Goal: Task Accomplishment & Management: Manage account settings

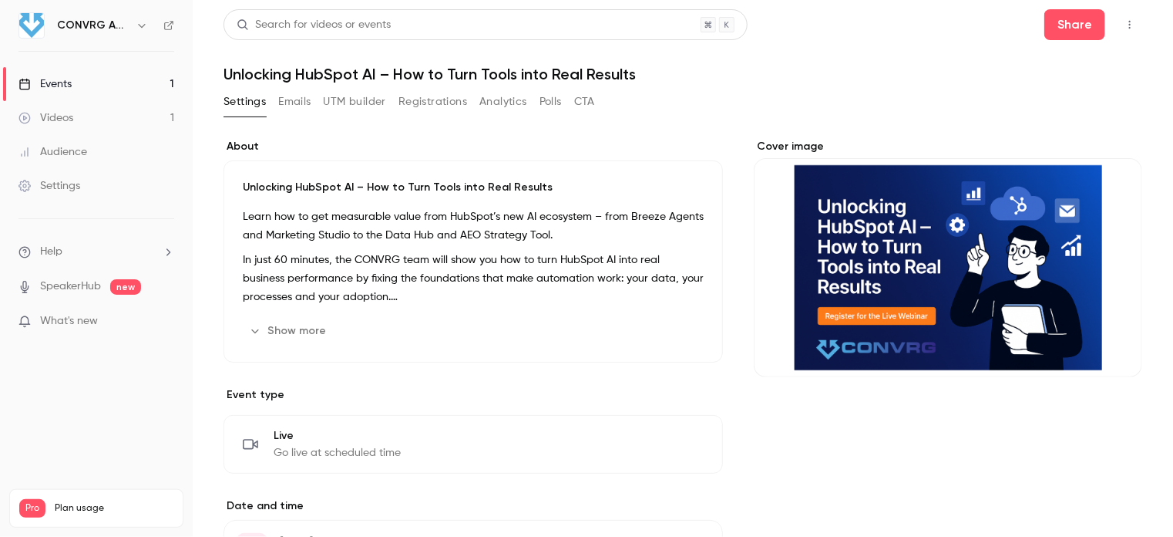
click at [896, 259] on div "Cover image" at bounding box center [948, 258] width 389 height 238
click at [0, 0] on input "Cover image" at bounding box center [0, 0] width 0 height 0
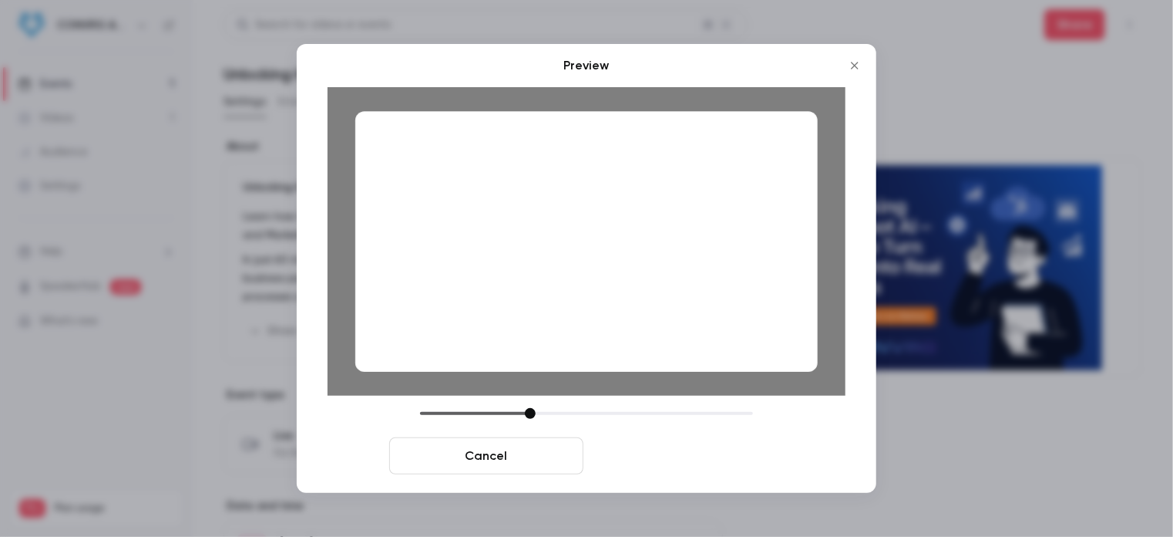
click at [692, 460] on button "Save cover" at bounding box center [687, 455] width 194 height 37
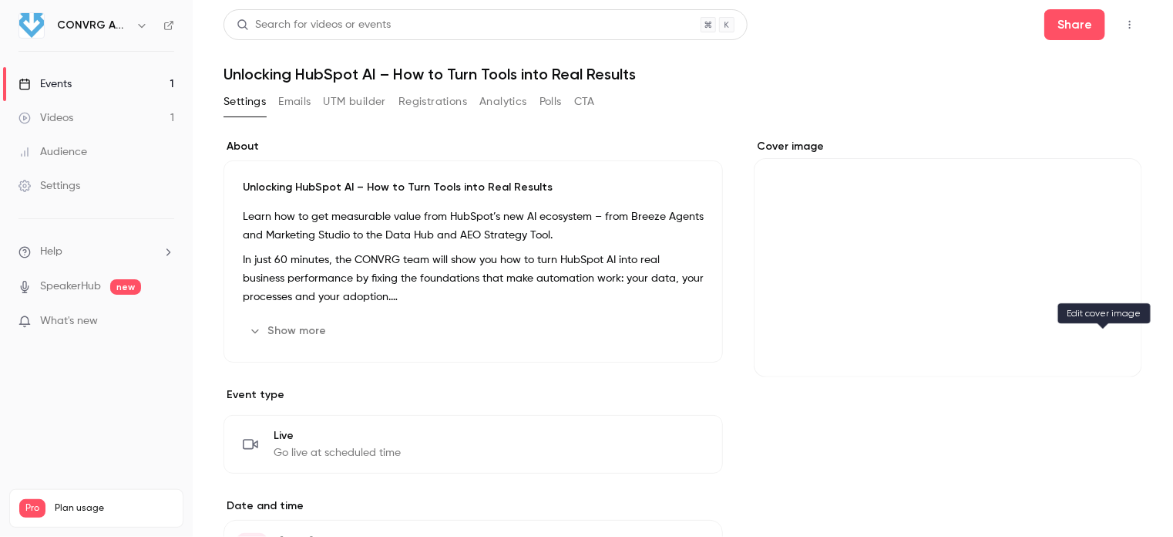
click at [1106, 348] on icon "Cover image" at bounding box center [1114, 349] width 17 height 12
click at [1106, 345] on icon "Cover image" at bounding box center [1114, 349] width 17 height 12
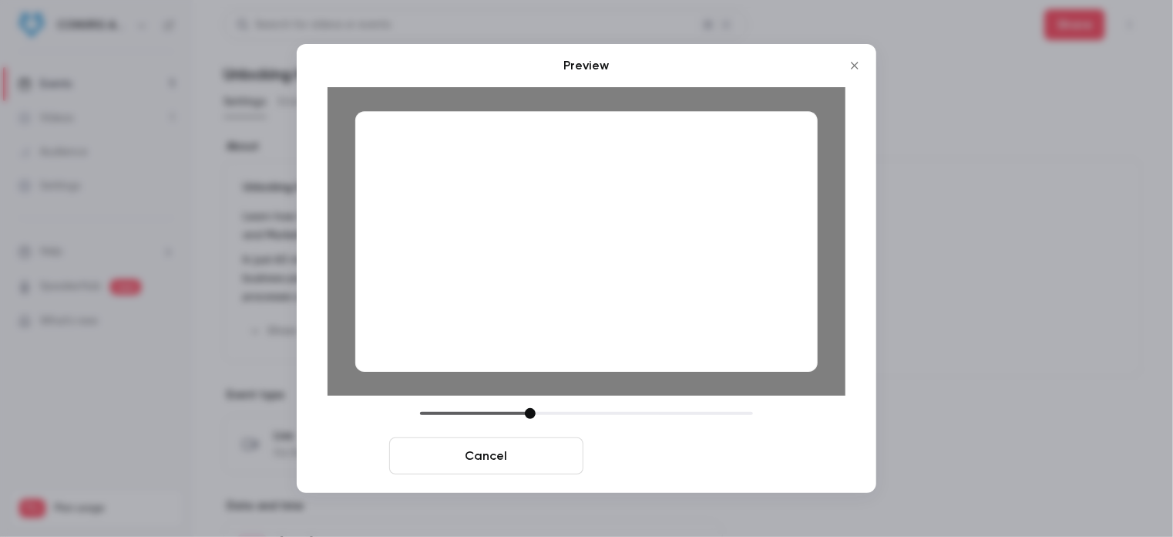
click at [715, 447] on button "Save cover" at bounding box center [687, 455] width 194 height 37
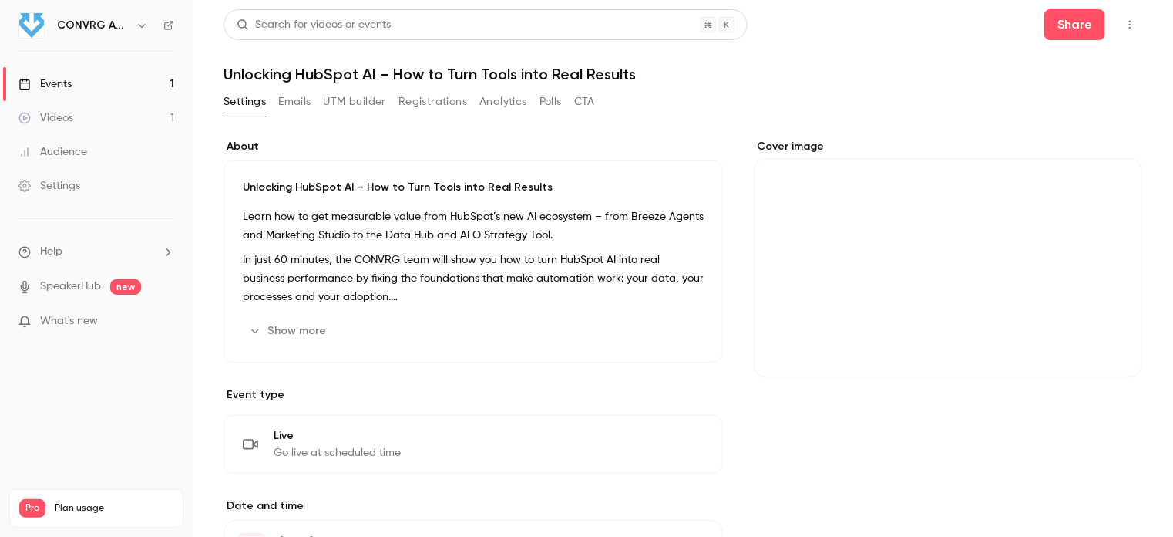
click at [1099, 338] on button "Cover image" at bounding box center [1114, 349] width 31 height 31
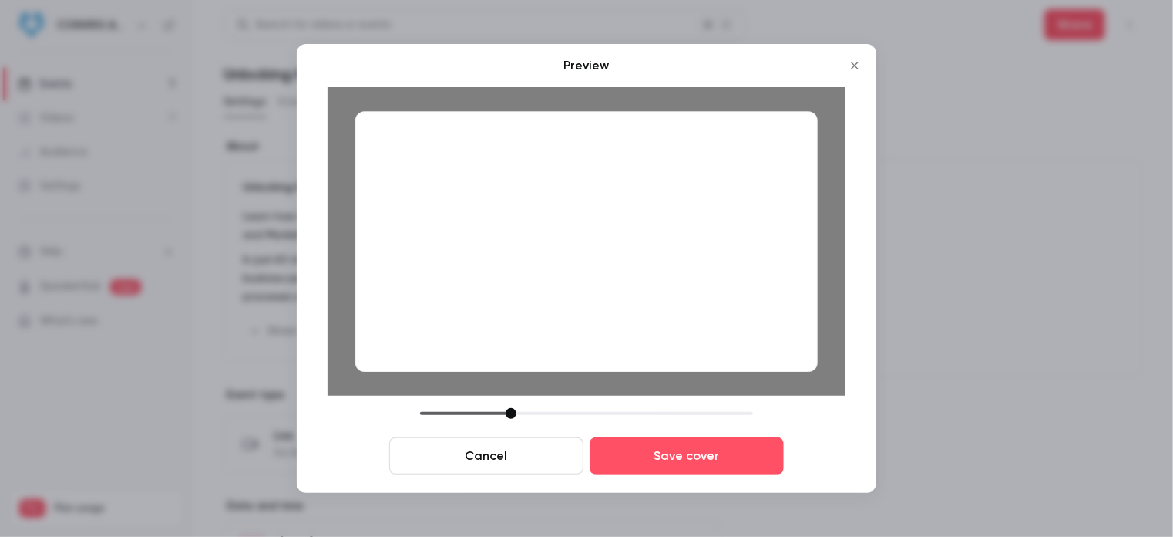
drag, startPoint x: 534, startPoint y: 413, endPoint x: 515, endPoint y: 414, distance: 18.5
click at [515, 414] on div at bounding box center [511, 413] width 11 height 11
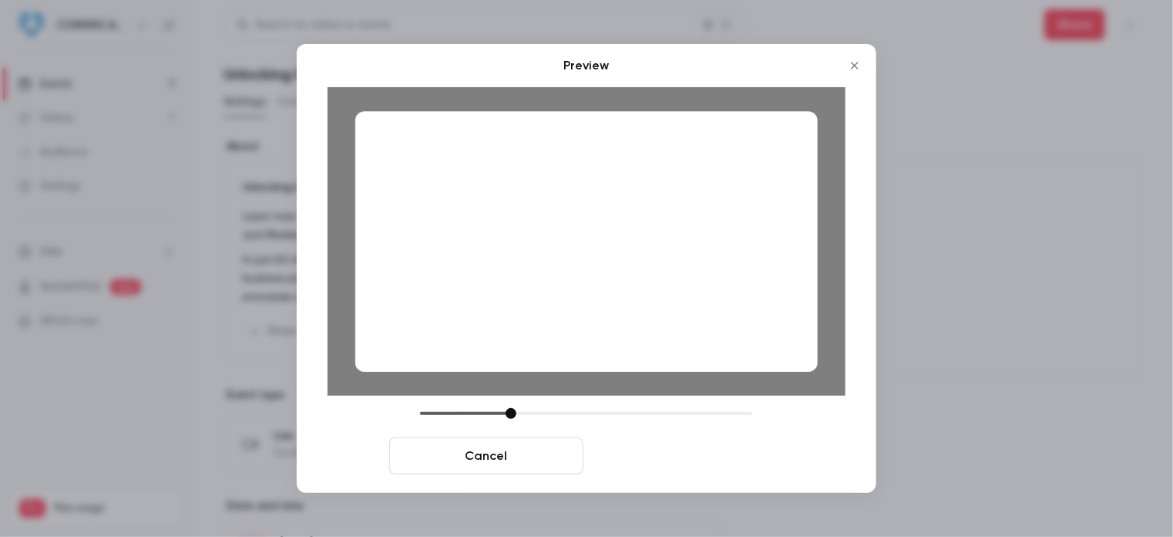
click at [664, 458] on button "Save cover" at bounding box center [687, 455] width 194 height 37
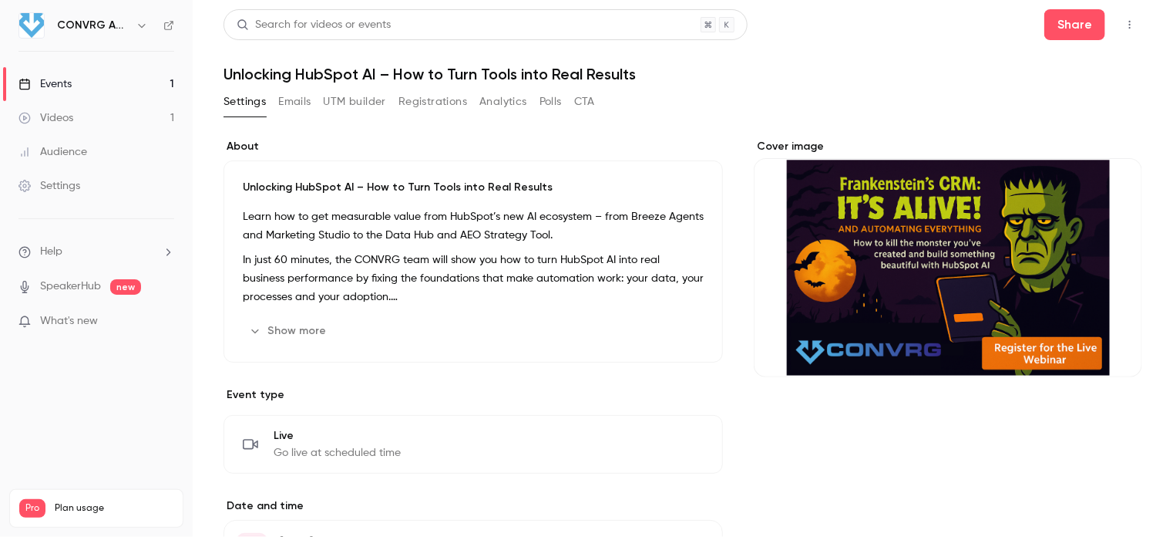
click at [315, 328] on button "Show more" at bounding box center [289, 330] width 93 height 25
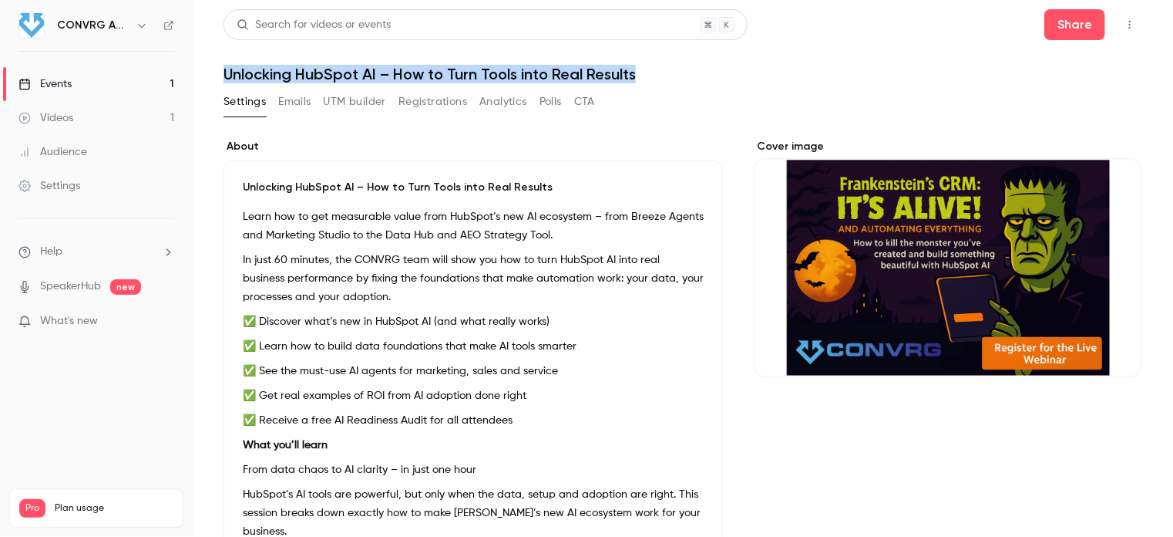
drag, startPoint x: 224, startPoint y: 67, endPoint x: 646, endPoint y: 83, distance: 422.8
copy h1 "Unlocking HubSpot AI – How to Turn Tools into Real Results"
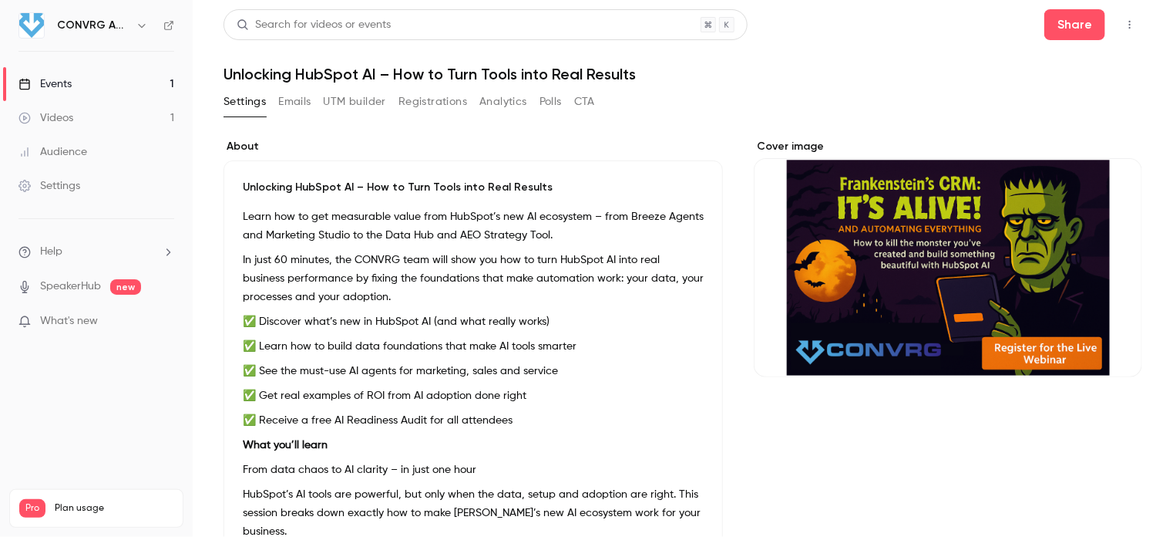
click at [234, 179] on div "Unlocking HubSpot AI – How to Turn Tools into Real Results Learn how to get mea…" at bounding box center [474, 443] width 500 height 566
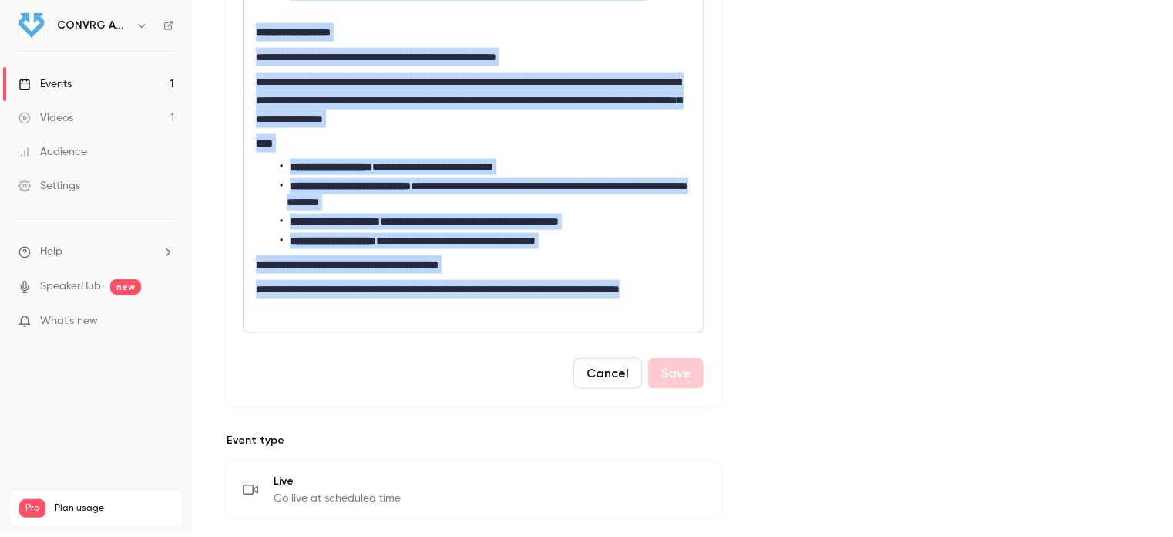
scroll to position [901, 0]
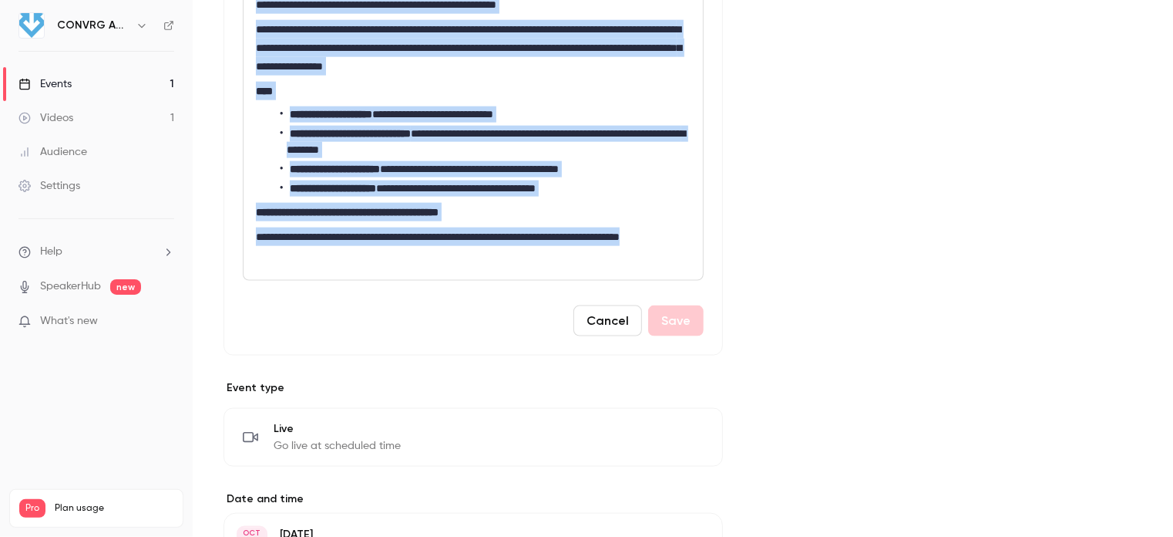
drag, startPoint x: 254, startPoint y: 301, endPoint x: 444, endPoint y: 249, distance: 197.3
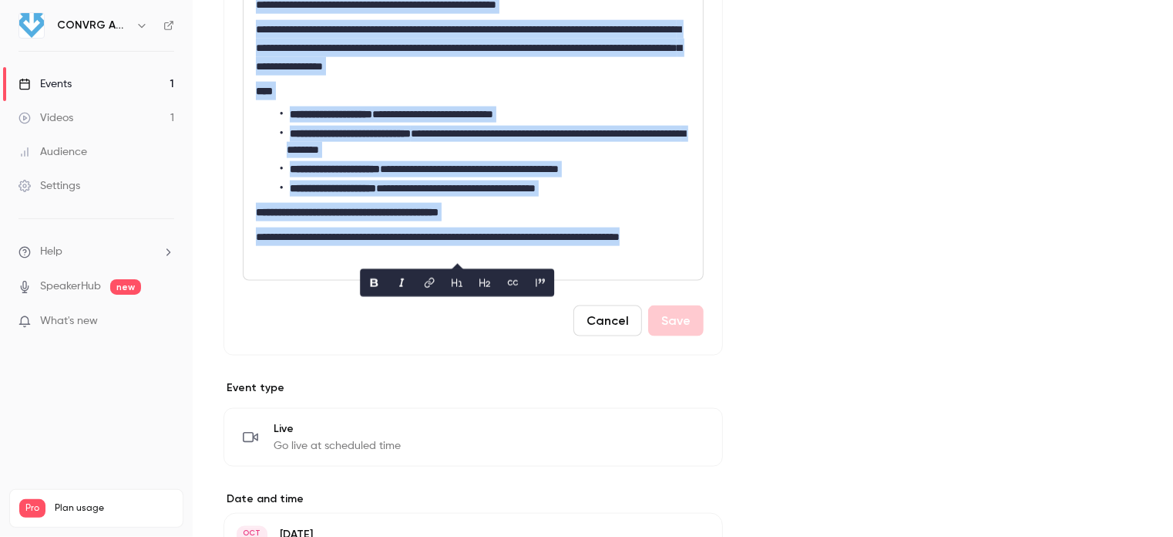
copy div "**********"
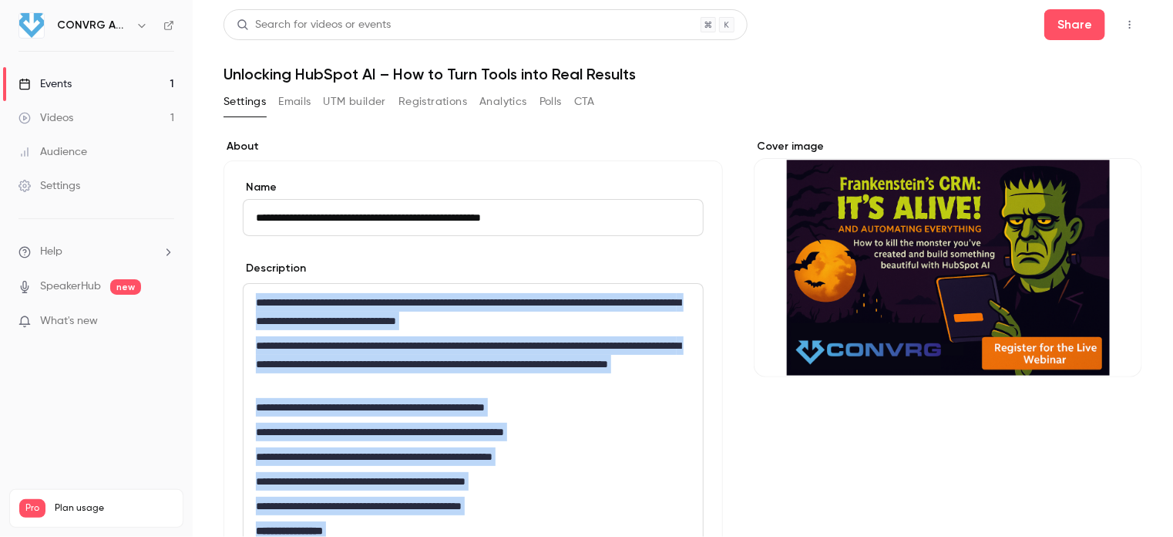
scroll to position [154, 0]
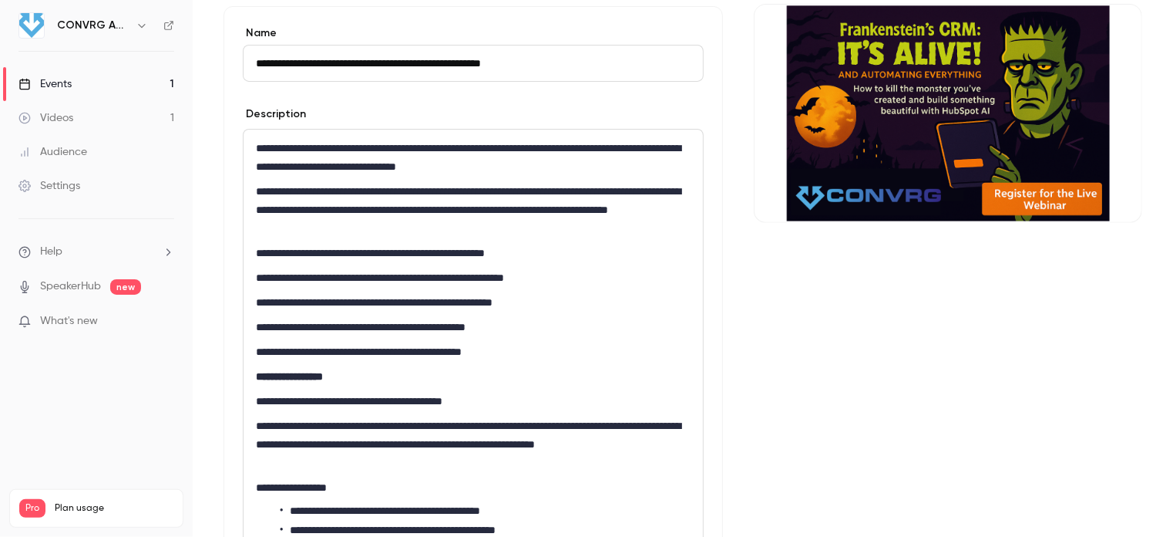
drag, startPoint x: 541, startPoint y: 65, endPoint x: 247, endPoint y: 62, distance: 293.8
click at [247, 62] on input "**********" at bounding box center [473, 63] width 461 height 37
paste input "*"
type input "**********"
